Goal: Task Accomplishment & Management: Use online tool/utility

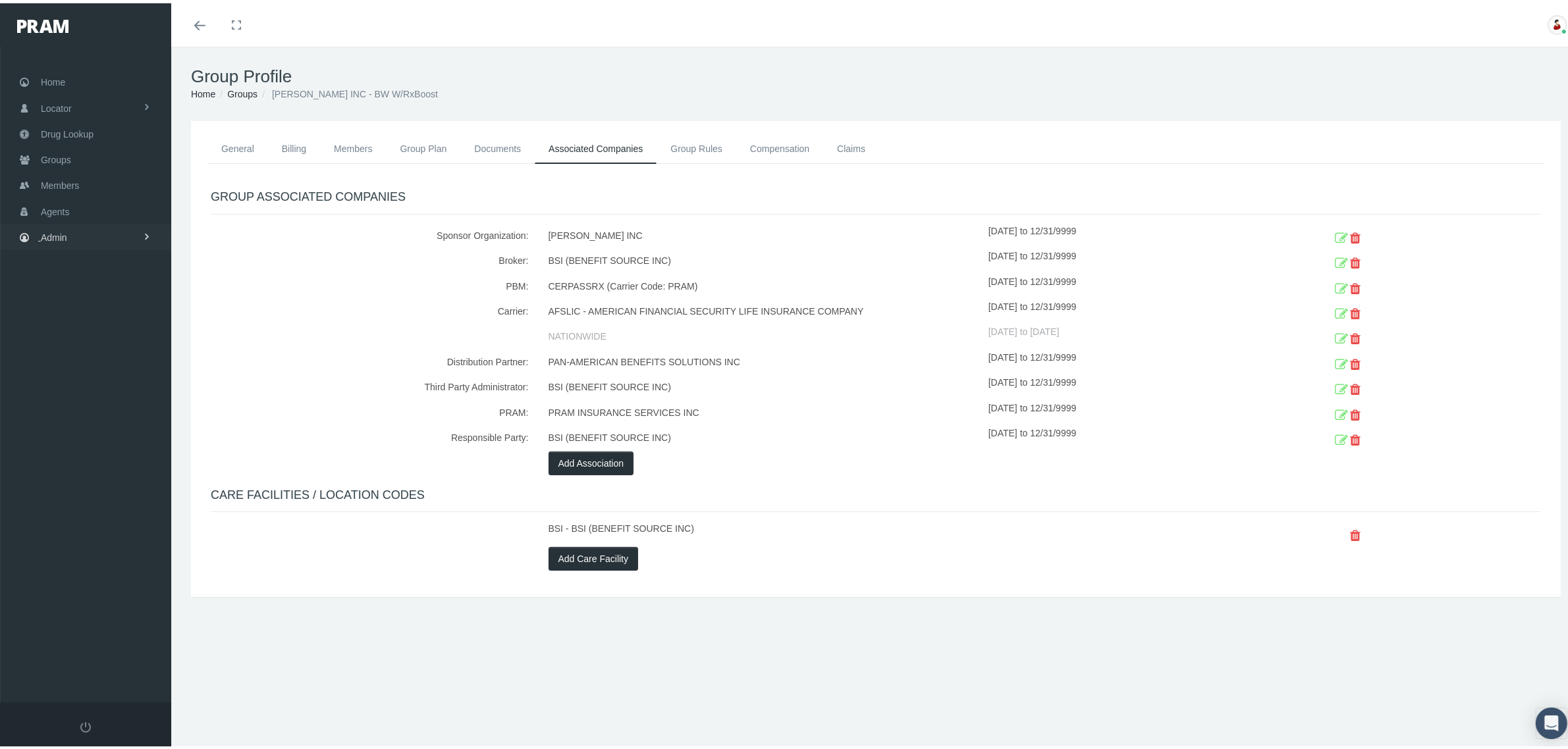
click at [66, 237] on span "Admin" at bounding box center [54, 234] width 26 height 25
click at [91, 519] on link "Reports" at bounding box center [85, 528] width 171 height 23
click at [88, 544] on link "Reports" at bounding box center [85, 555] width 171 height 23
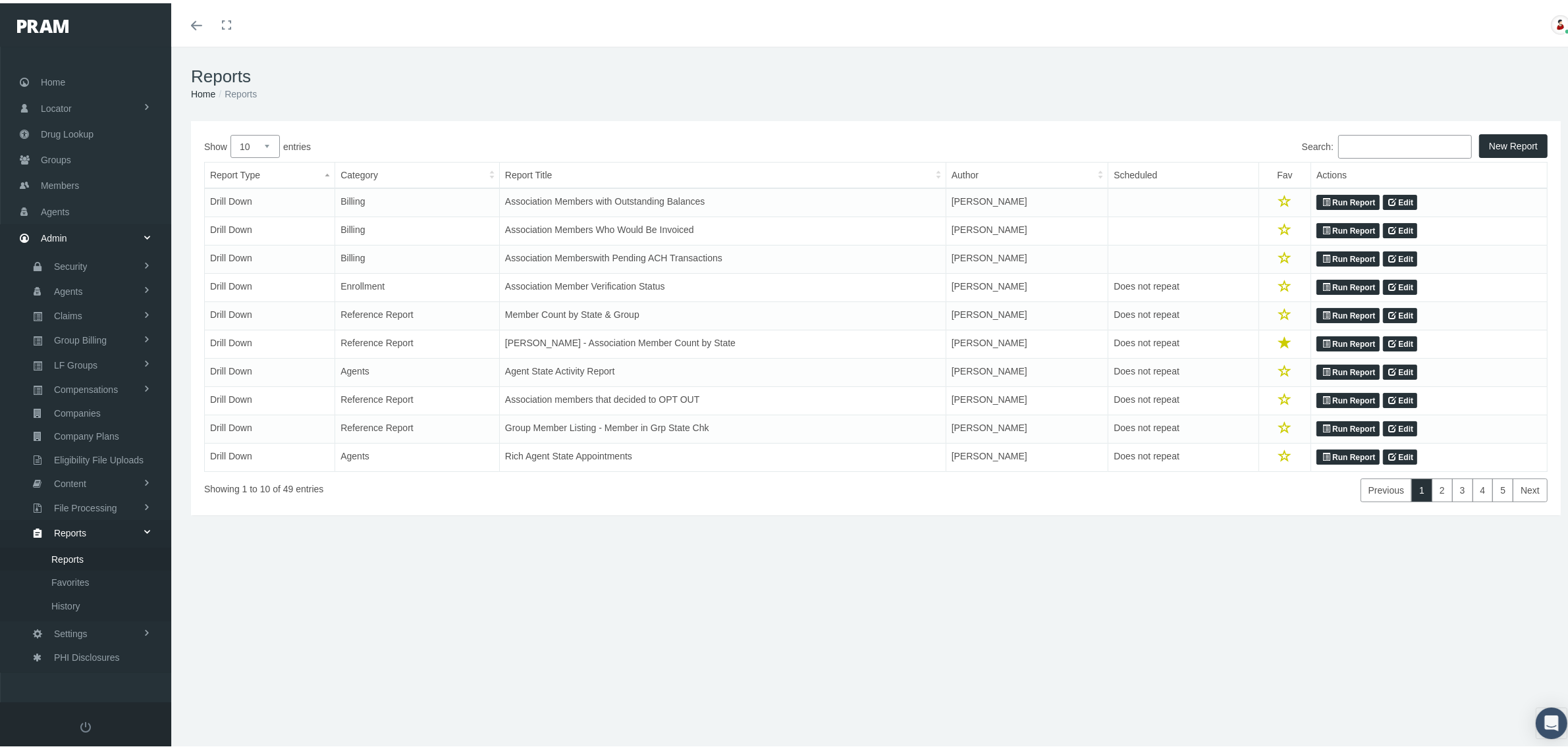
click at [268, 143] on select "10 25 50 100" at bounding box center [254, 143] width 49 height 23
select select "100"
click at [230, 132] on select "10 25 50 100" at bounding box center [254, 143] width 49 height 23
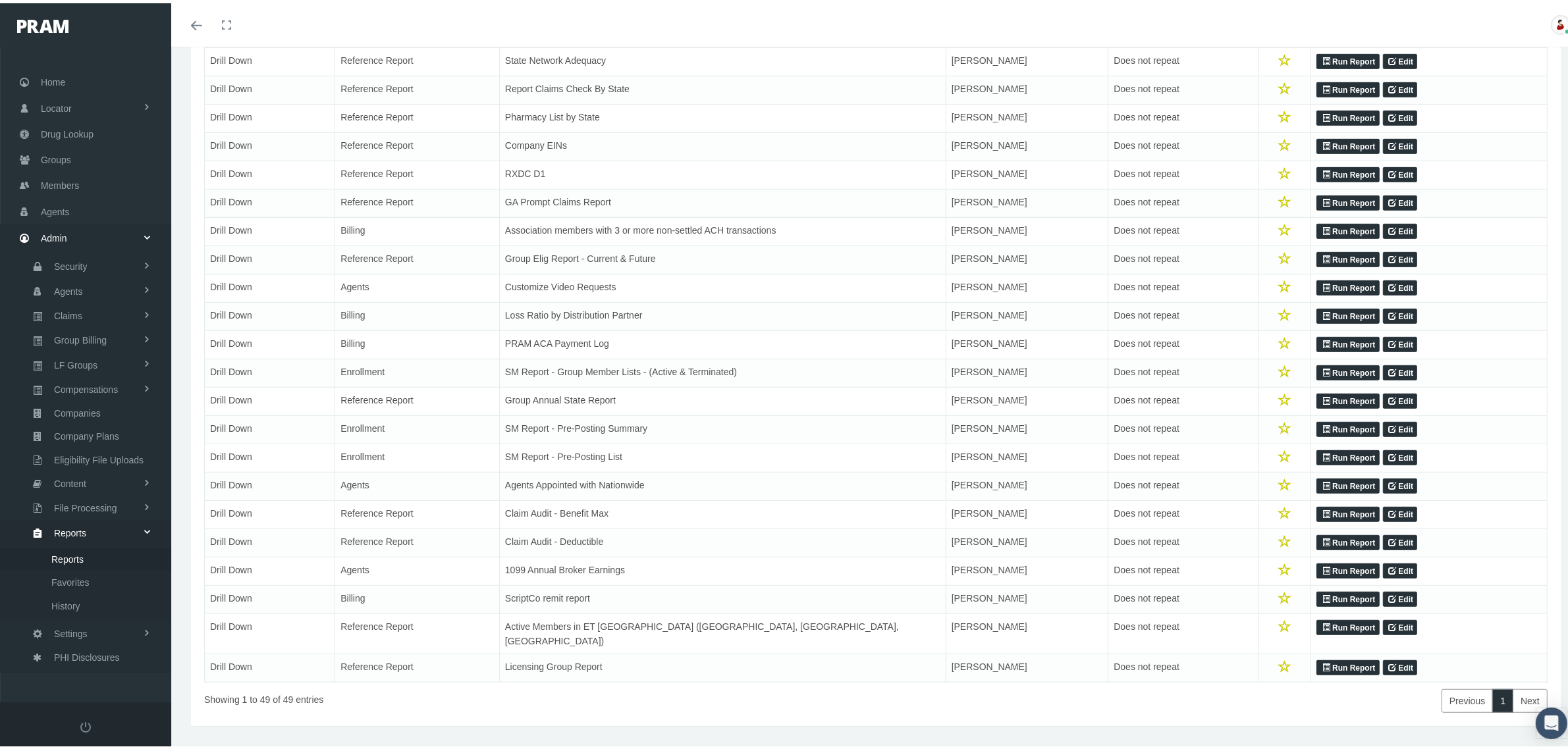
scroll to position [920, 0]
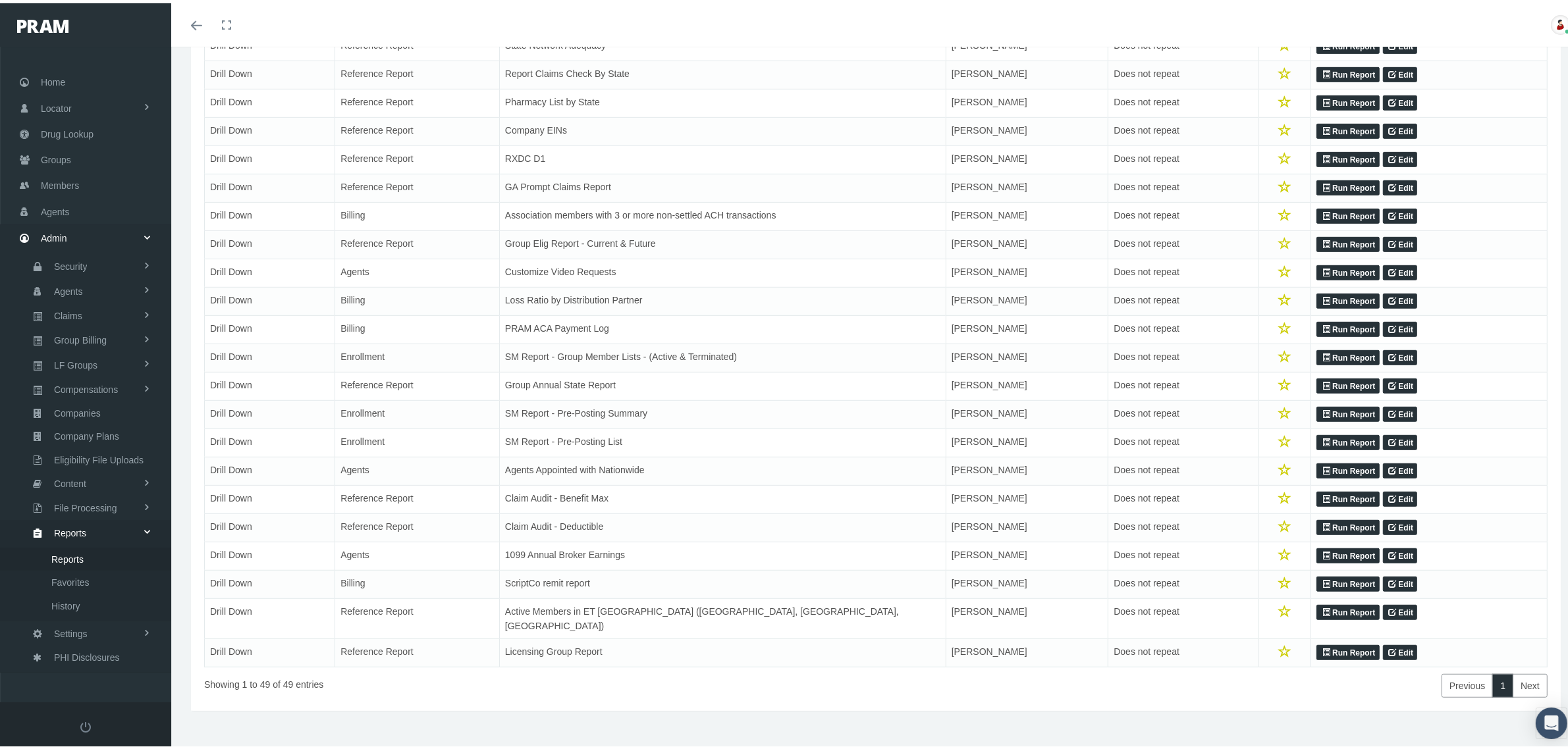
click at [1339, 493] on link "Run Report" at bounding box center [1347, 495] width 63 height 15
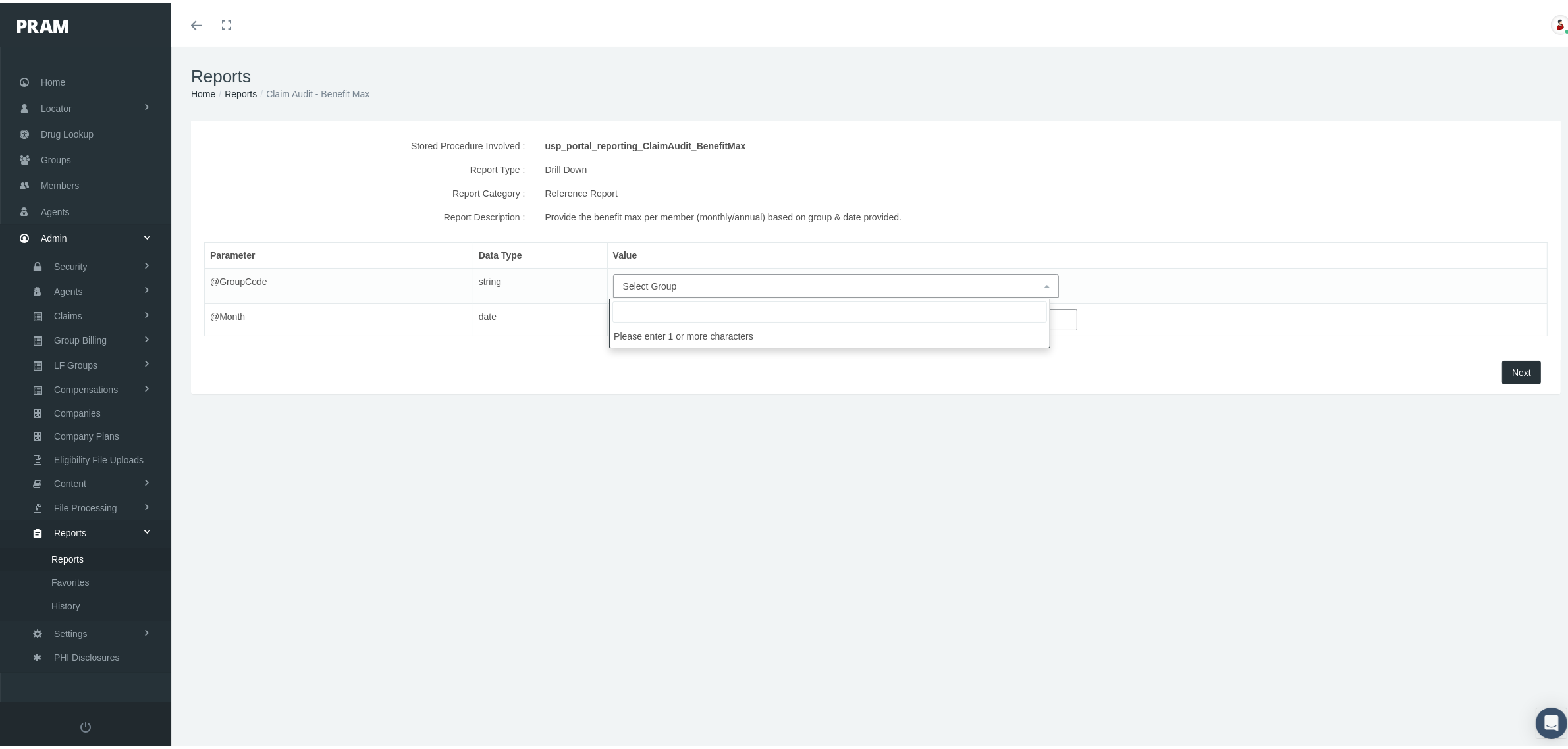
click at [800, 290] on span "Select Group" at bounding box center [832, 283] width 418 height 15
type input "CCRES2"
select select "CCRES2"
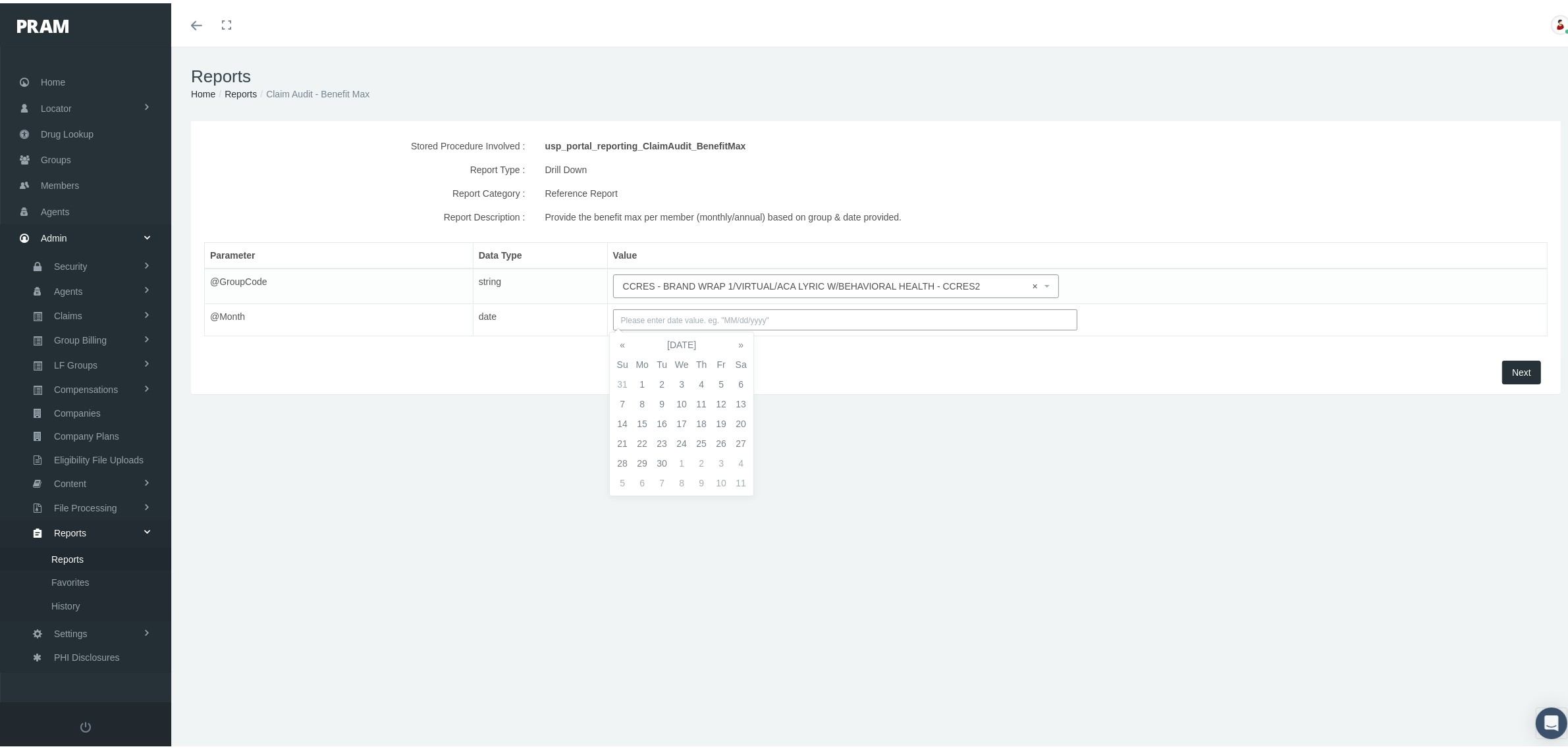
click at [775, 318] on input "text" at bounding box center [845, 316] width 464 height 21
click at [623, 344] on th "«" at bounding box center [622, 341] width 20 height 20
click at [722, 422] on td "15" at bounding box center [721, 420] width 20 height 20
type input "08/15/2025"
click at [1512, 369] on span "Next" at bounding box center [1522, 369] width 19 height 10
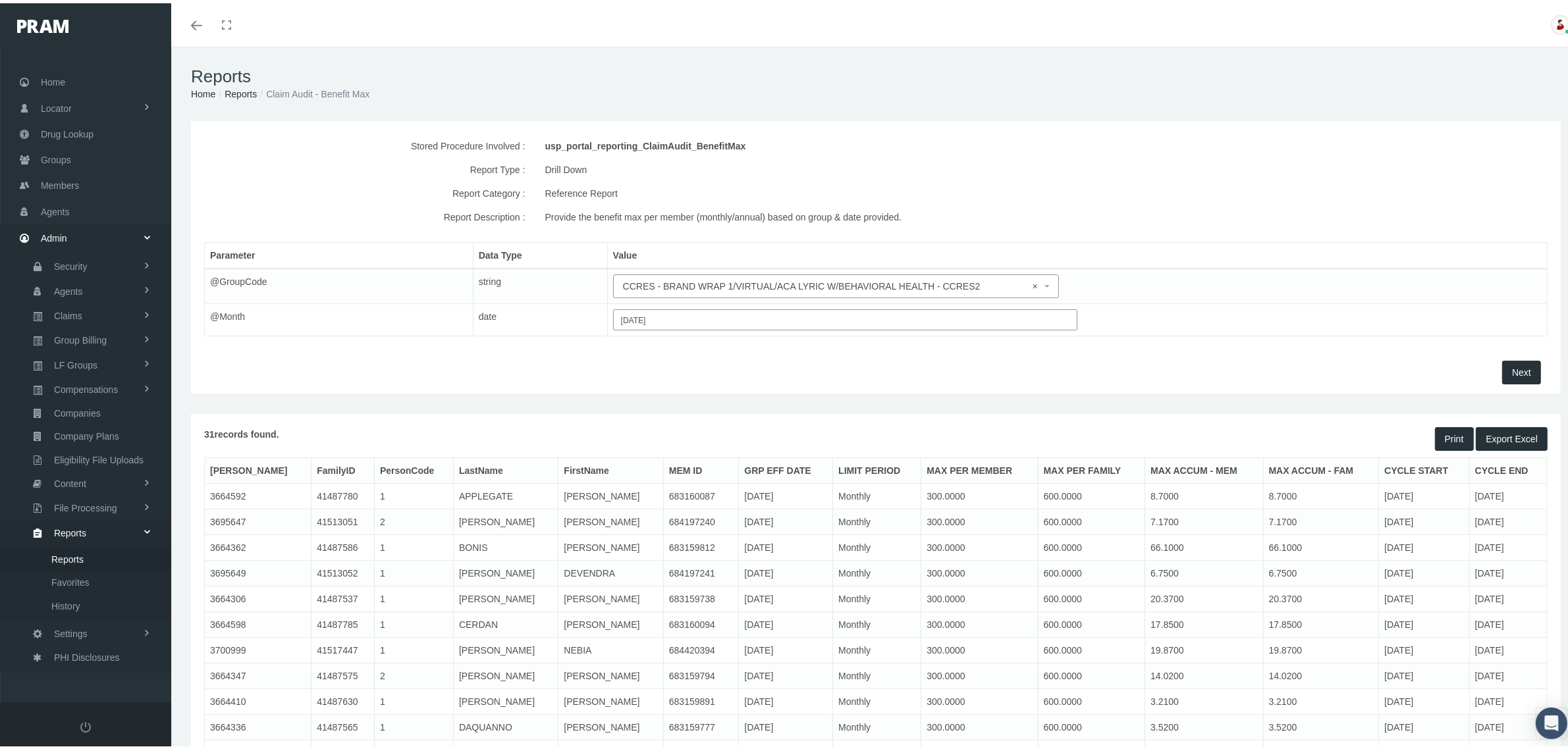
click at [726, 140] on div "usp_portal_reporting_ClaimAudit_BenefitMax" at bounding box center [933, 143] width 776 height 24
copy div "usp_portal_reporting_ClaimAudit_BenefitMax"
